Goal: Navigation & Orientation: Find specific page/section

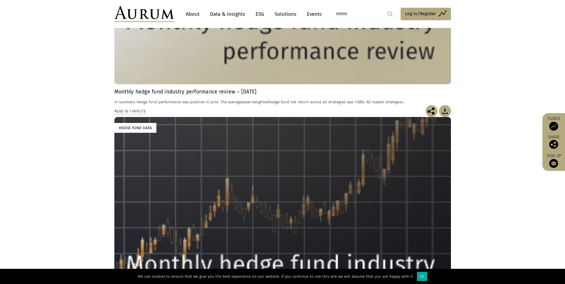
scroll to position [1430, 0]
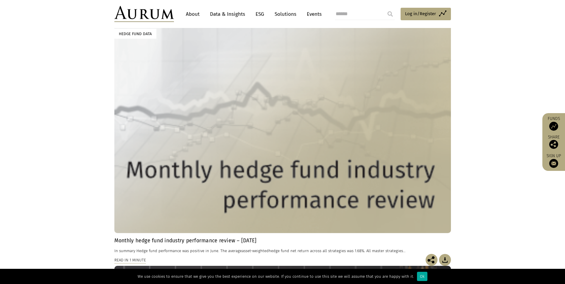
click at [219, 14] on link "Data & Insights" at bounding box center [227, 14] width 41 height 11
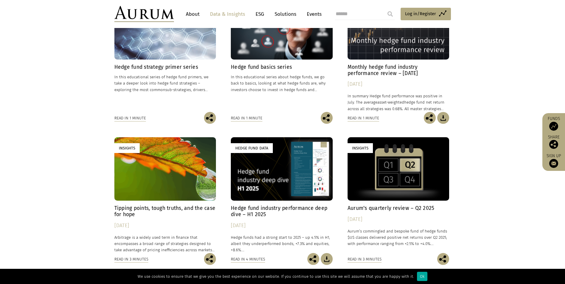
scroll to position [238, 0]
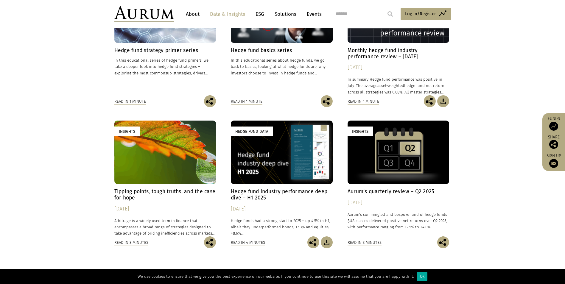
click at [259, 14] on link "ESG" at bounding box center [260, 14] width 15 height 11
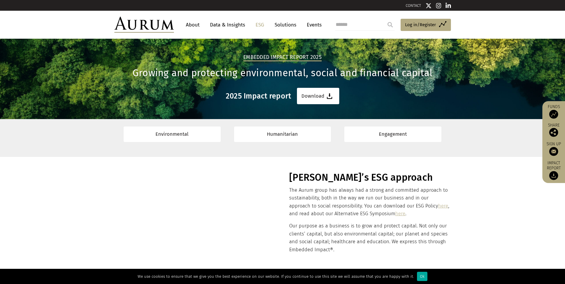
click at [305, 27] on link "Events" at bounding box center [313, 24] width 18 height 11
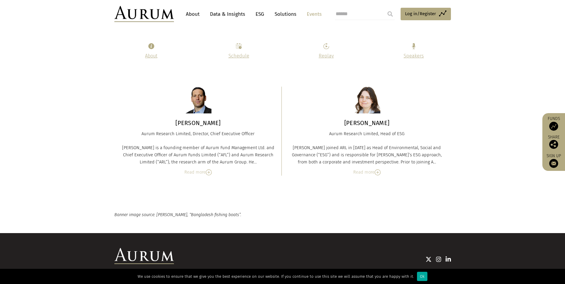
scroll to position [2897, 0]
